Goal: Information Seeking & Learning: Learn about a topic

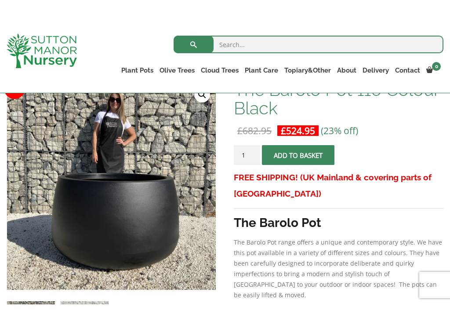
scroll to position [150, 0]
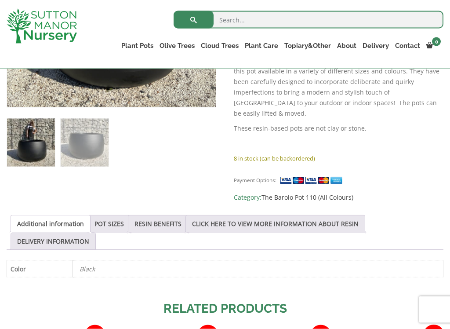
click at [124, 219] on link "POT SIZES" at bounding box center [108, 223] width 29 height 17
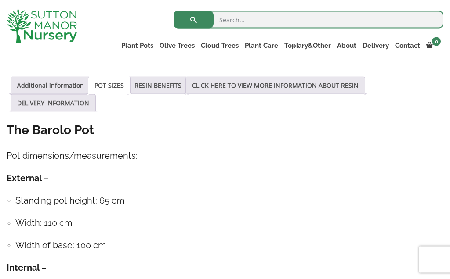
scroll to position [449, 0]
click at [0, 0] on link "Fibre Clay Pots" at bounding box center [0, 0] width 0 height 0
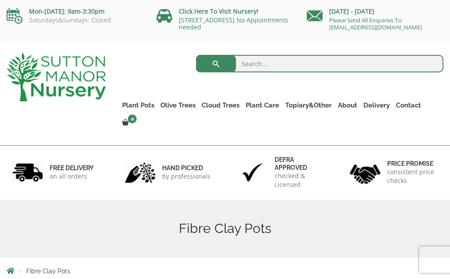
click at [0, 0] on link "The Iron Stone Pots" at bounding box center [0, 0] width 0 height 0
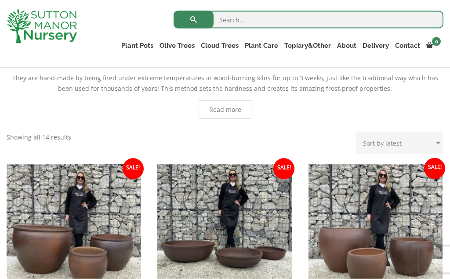
scroll to position [222, 0]
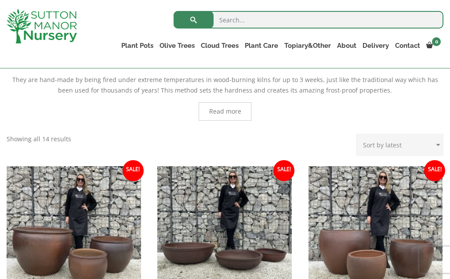
click at [0, 0] on link "The Venice Cube Pots" at bounding box center [0, 0] width 0 height 0
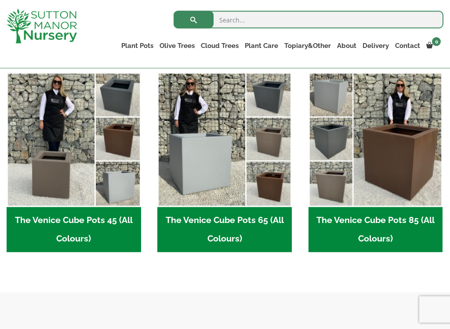
scroll to position [234, 0]
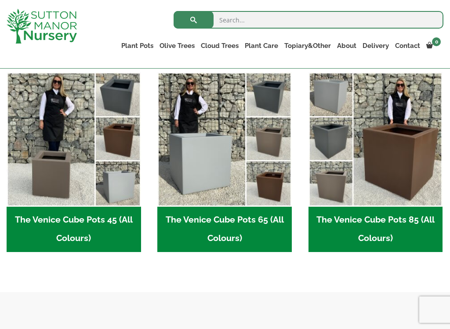
click at [213, 185] on img "Visit product category The Venice Cube Pots 65 (All Colours)" at bounding box center [224, 139] width 134 height 134
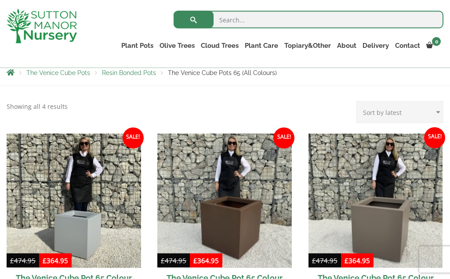
scroll to position [166, 0]
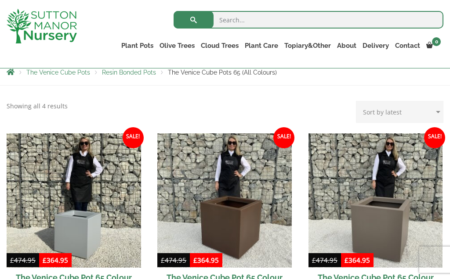
click at [0, 0] on link "Castlewellan" at bounding box center [0, 0] width 0 height 0
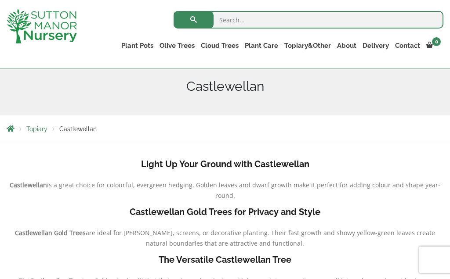
scroll to position [107, 0]
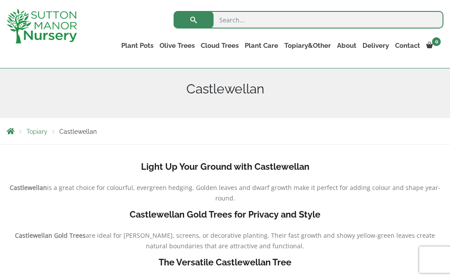
click at [0, 0] on link "Ilex Crenata Cloud Trees" at bounding box center [0, 0] width 0 height 0
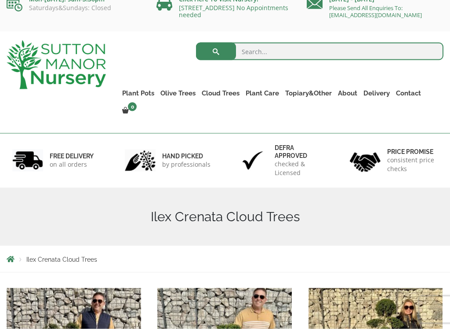
scroll to position [14, 0]
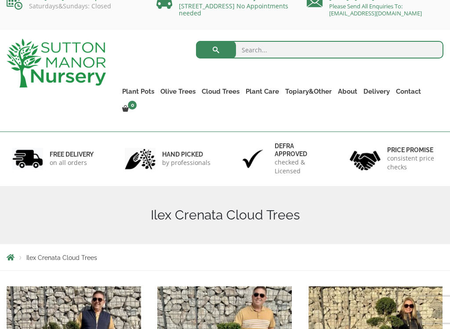
click at [0, 0] on link "Multi Stem Olives (Arcadia Range)" at bounding box center [0, 0] width 0 height 0
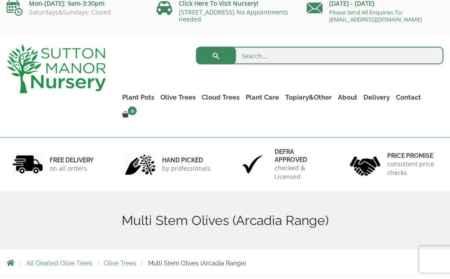
scroll to position [8, 0]
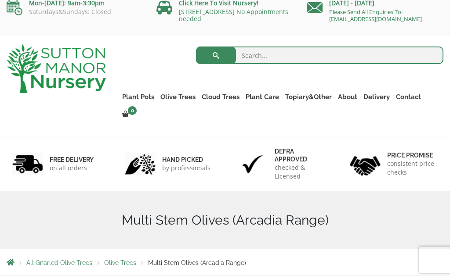
click at [0, 0] on link "Gnarled Olive Trees (Grande Range)" at bounding box center [0, 0] width 0 height 0
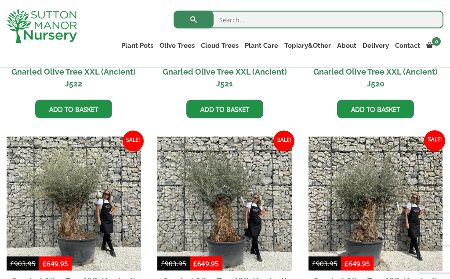
scroll to position [582, 0]
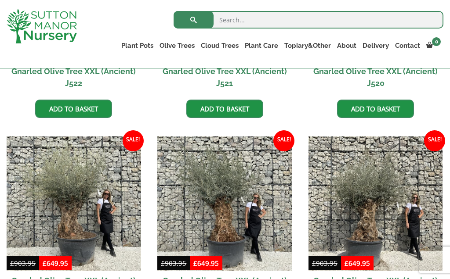
click at [0, 0] on link "Red Robins" at bounding box center [0, 0] width 0 height 0
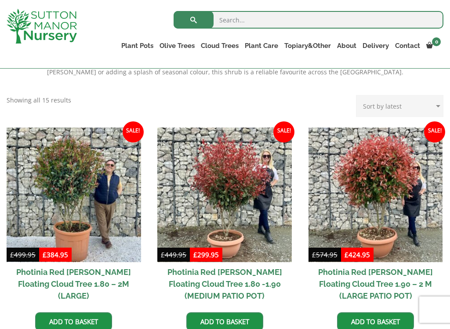
scroll to position [328, 0]
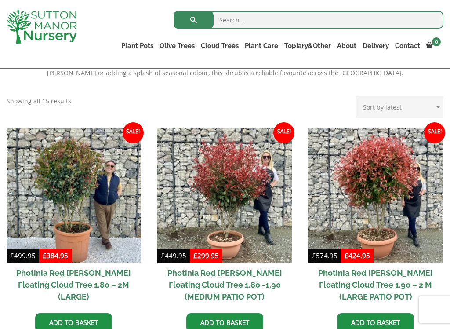
click at [0, 0] on link "Taxus Baccata (Yew)" at bounding box center [0, 0] width 0 height 0
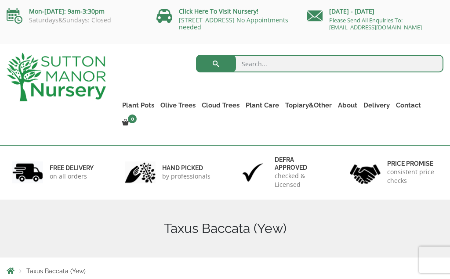
click at [0, 0] on link "Palm Trees" at bounding box center [0, 0] width 0 height 0
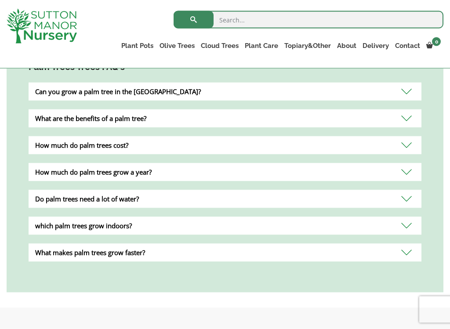
scroll to position [370, 0]
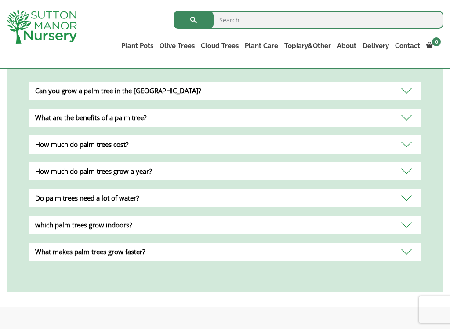
click at [381, 149] on div "How much do palm trees cost?" at bounding box center [225, 144] width 393 height 18
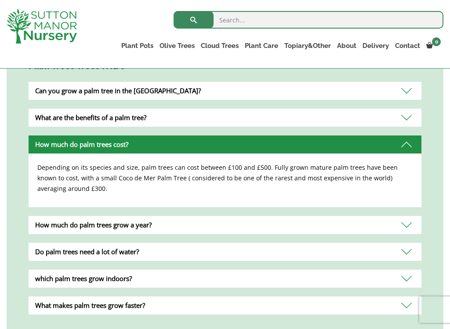
click at [398, 254] on div "Do palm trees need a lot of water?" at bounding box center [225, 252] width 393 height 18
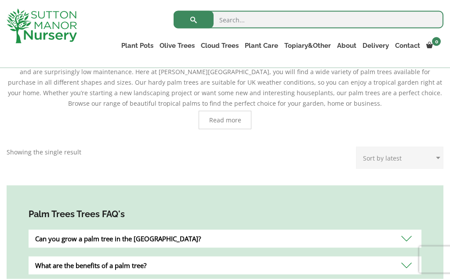
scroll to position [222, 0]
click at [0, 0] on link "Fleeces" at bounding box center [0, 0] width 0 height 0
